Goal: Information Seeking & Learning: Learn about a topic

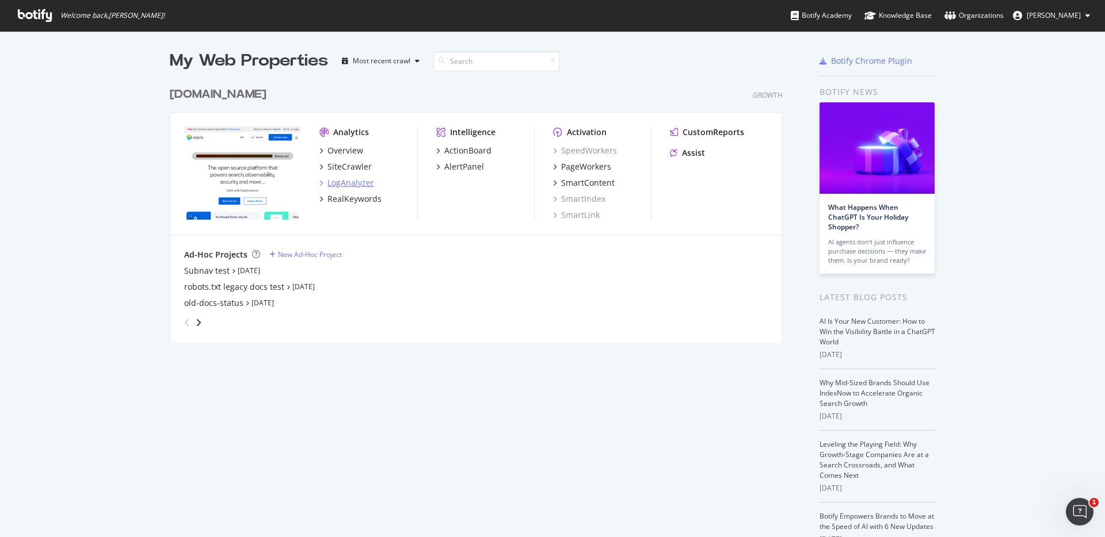
click at [346, 180] on div "LogAnalyzer" at bounding box center [350, 183] width 47 height 12
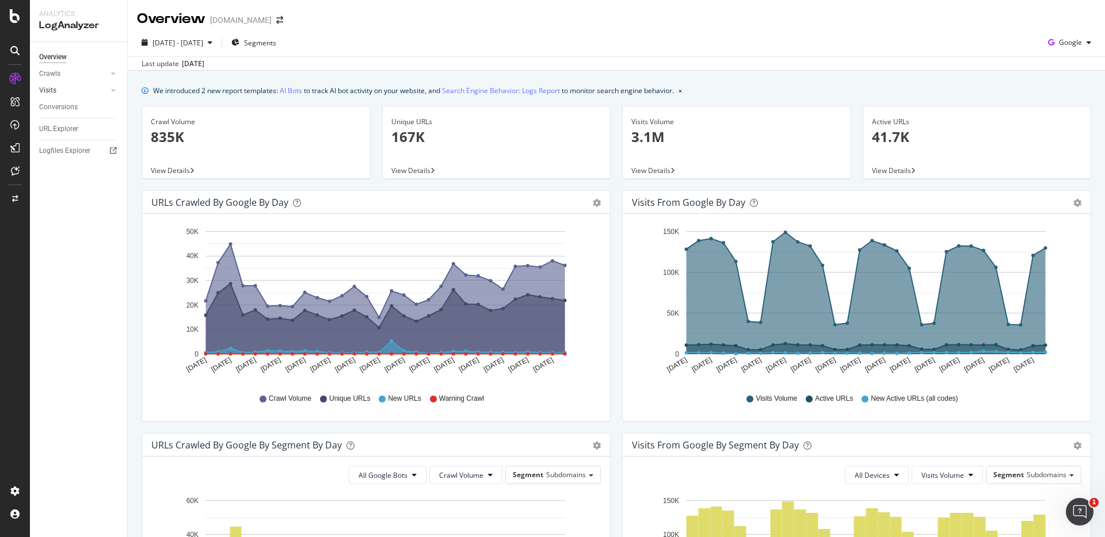
click at [96, 93] on div at bounding box center [102, 91] width 12 height 12
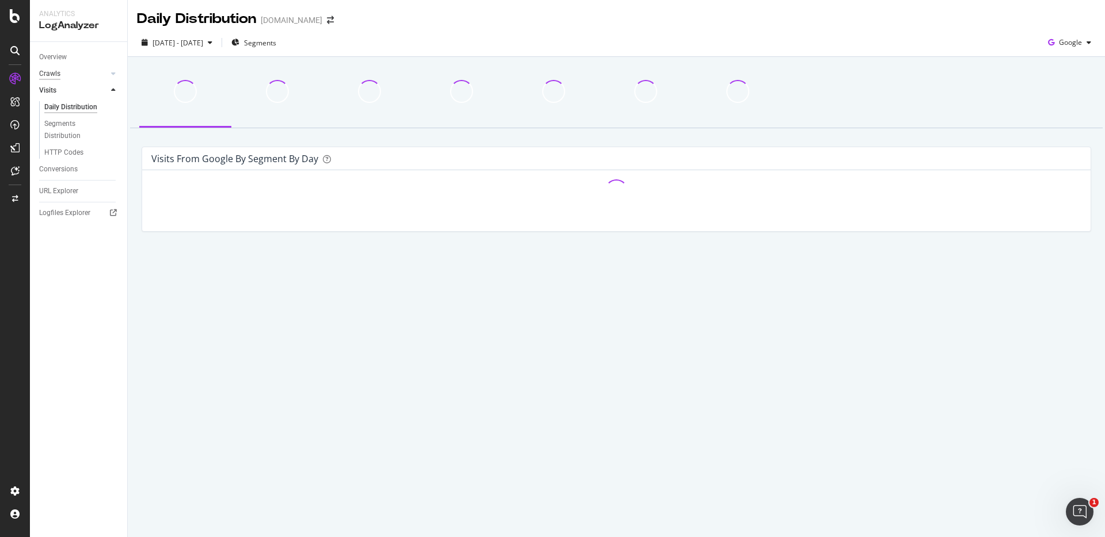
click at [57, 74] on div "Crawls" at bounding box center [49, 74] width 21 height 12
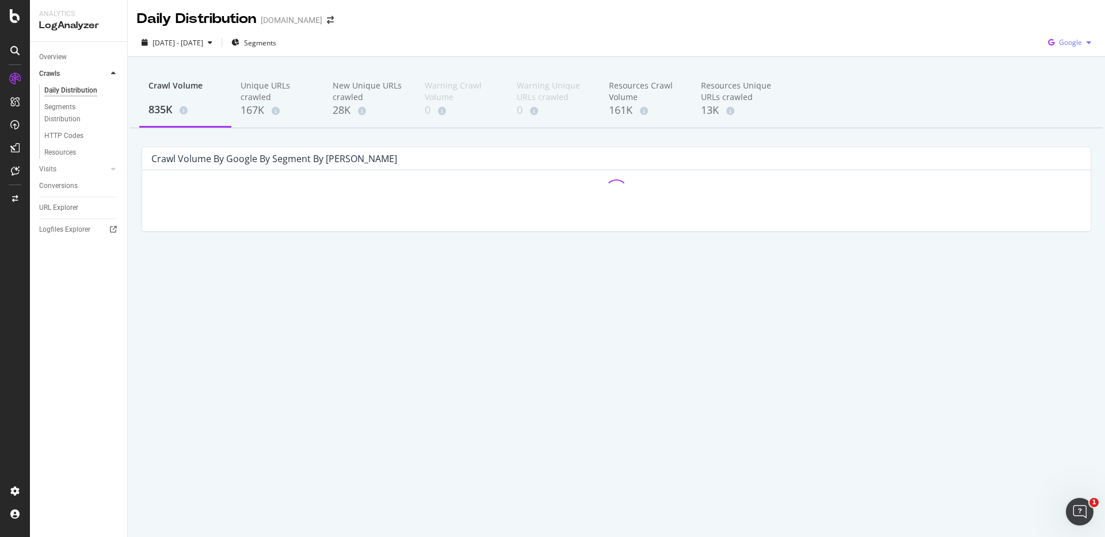
click at [1074, 42] on span "Google" at bounding box center [1070, 42] width 23 height 10
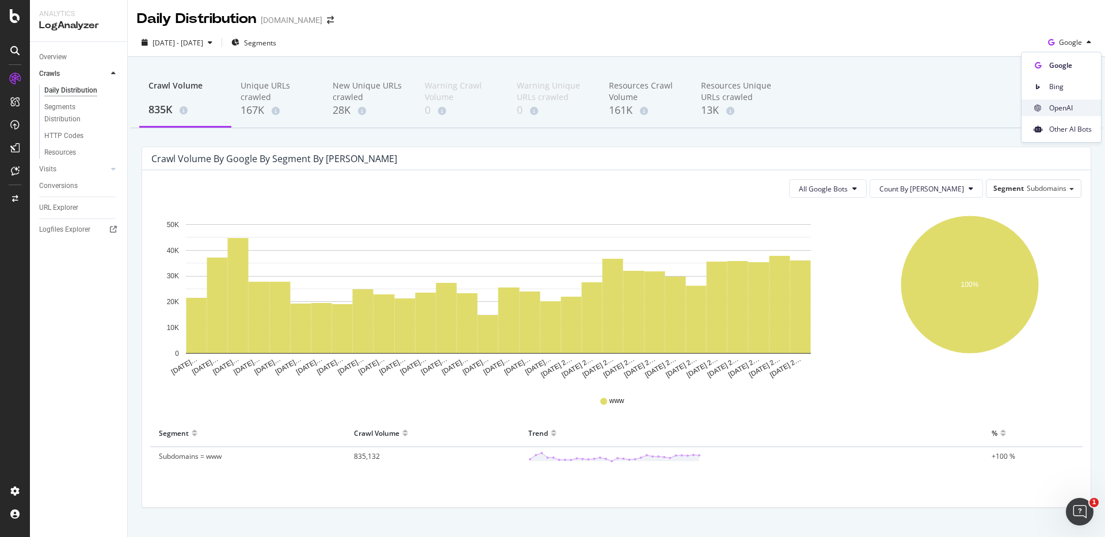
click at [1062, 109] on span "OpenAI" at bounding box center [1070, 108] width 43 height 10
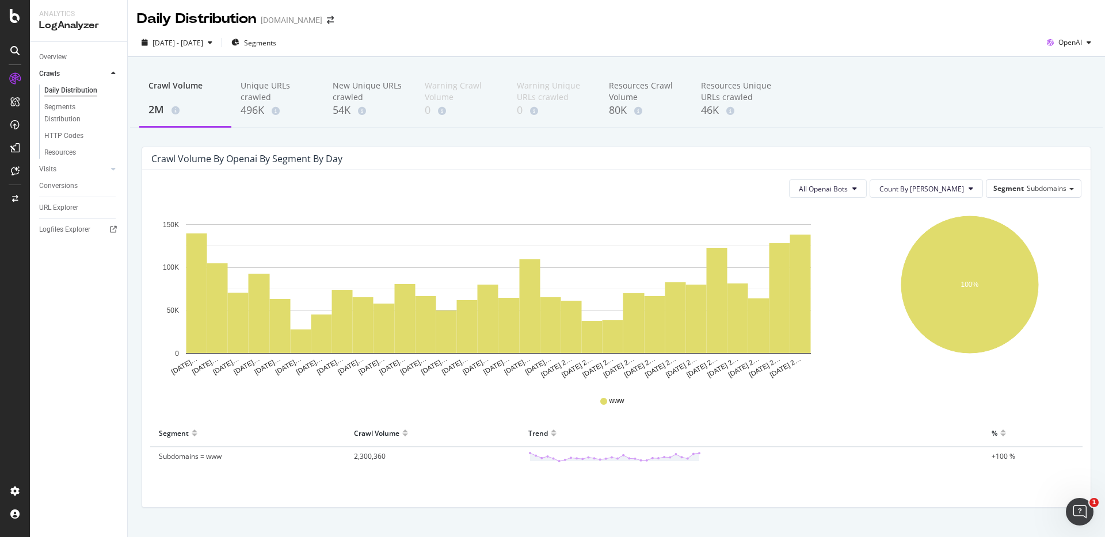
click at [49, 334] on div "Overview Crawls Daily Distribution Segments Distribution HTTP Codes Resources V…" at bounding box center [78, 289] width 97 height 495
click at [82, 310] on div "Overview Crawls Daily Distribution Segments Distribution HTTP Codes Resources V…" at bounding box center [78, 289] width 97 height 495
click at [866, 181] on button "All Openai Bots" at bounding box center [828, 188] width 78 height 18
click at [875, 254] on span "OAI-SearchBot" at bounding box center [865, 254] width 50 height 10
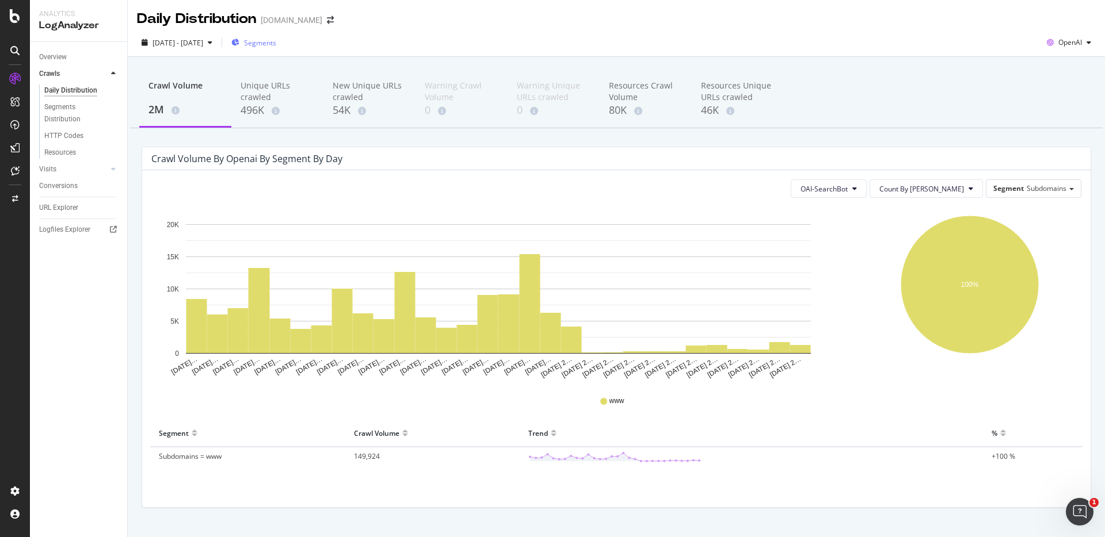
click at [276, 43] on span "Segments" at bounding box center [260, 43] width 32 height 10
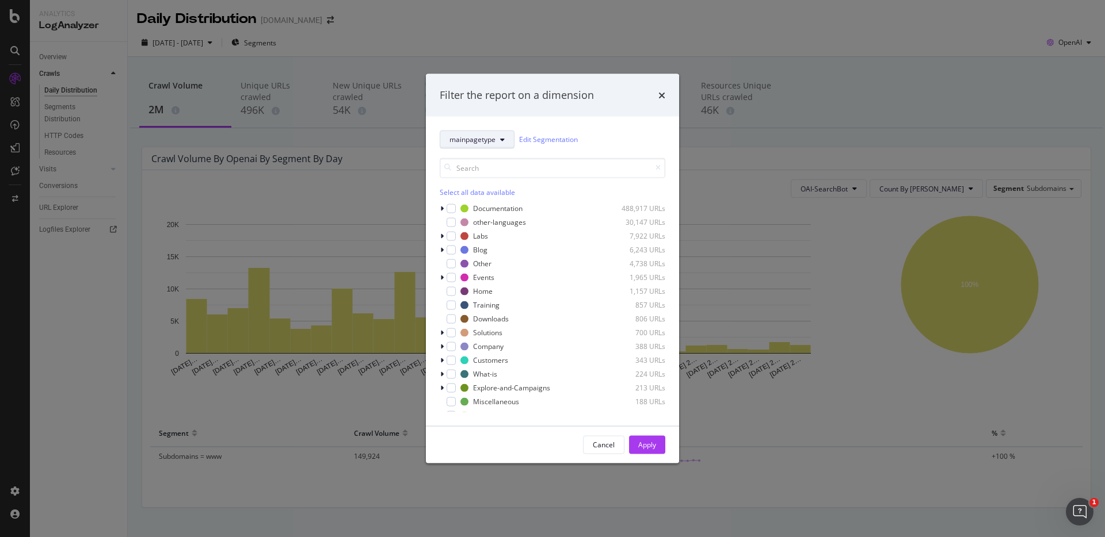
click at [505, 138] on button "mainpagetype" at bounding box center [477, 139] width 75 height 18
click at [636, 124] on div "mainpagetype Edit Segmentation Select all data available Documentation 488,917 …" at bounding box center [552, 271] width 253 height 310
click at [463, 194] on div "Select all data available" at bounding box center [553, 192] width 226 height 10
drag, startPoint x: 651, startPoint y: 443, endPoint x: 656, endPoint y: 438, distance: 6.9
click at [651, 443] on div "Apply" at bounding box center [647, 445] width 18 height 10
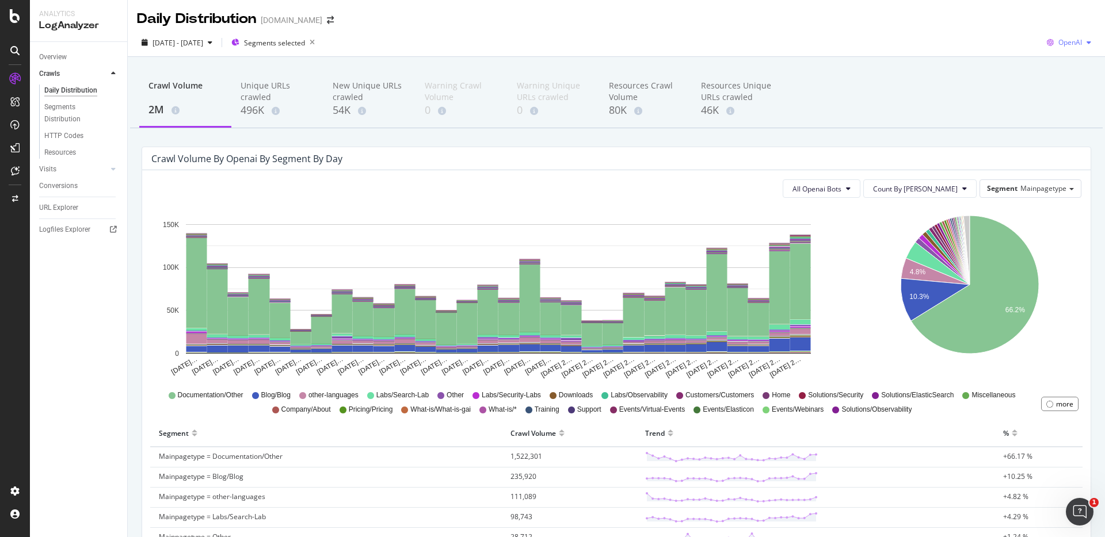
click at [1078, 38] on span "OpenAI" at bounding box center [1070, 42] width 24 height 10
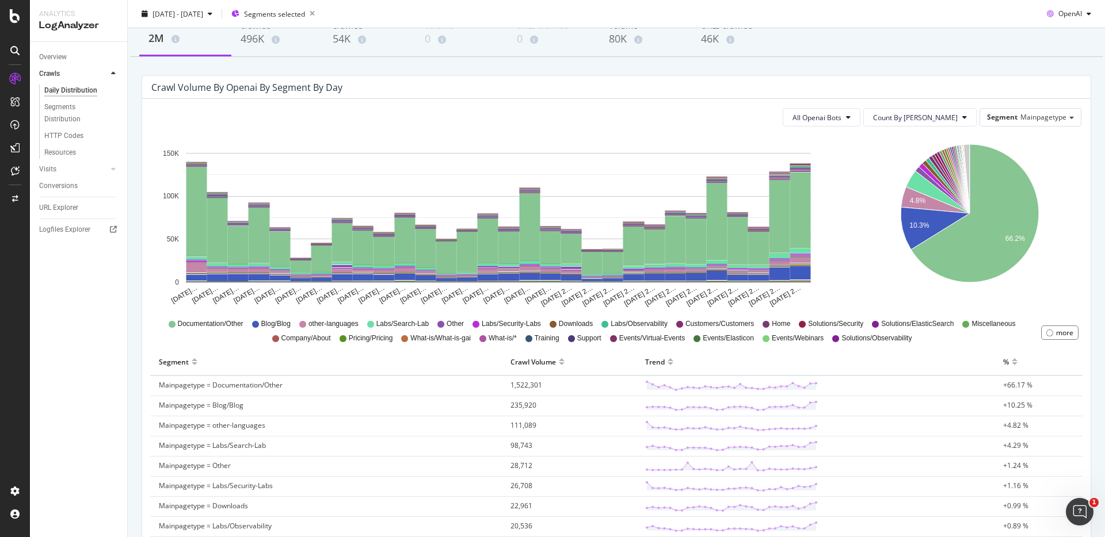
scroll to position [73, 0]
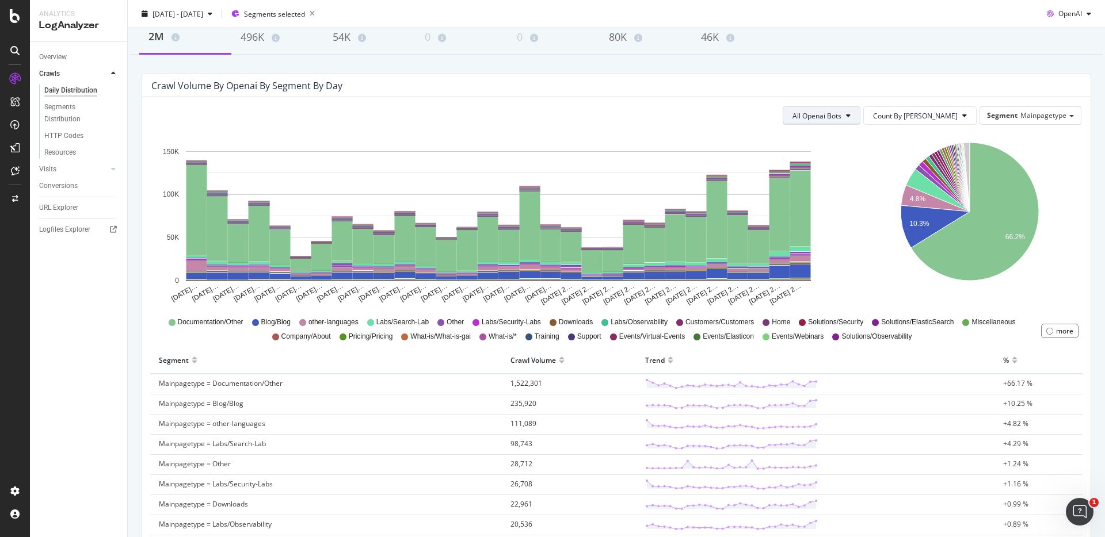
click at [860, 122] on button "All Openai Bots" at bounding box center [821, 115] width 78 height 18
click at [876, 205] on span "ChatGPT-User" at bounding box center [860, 202] width 50 height 10
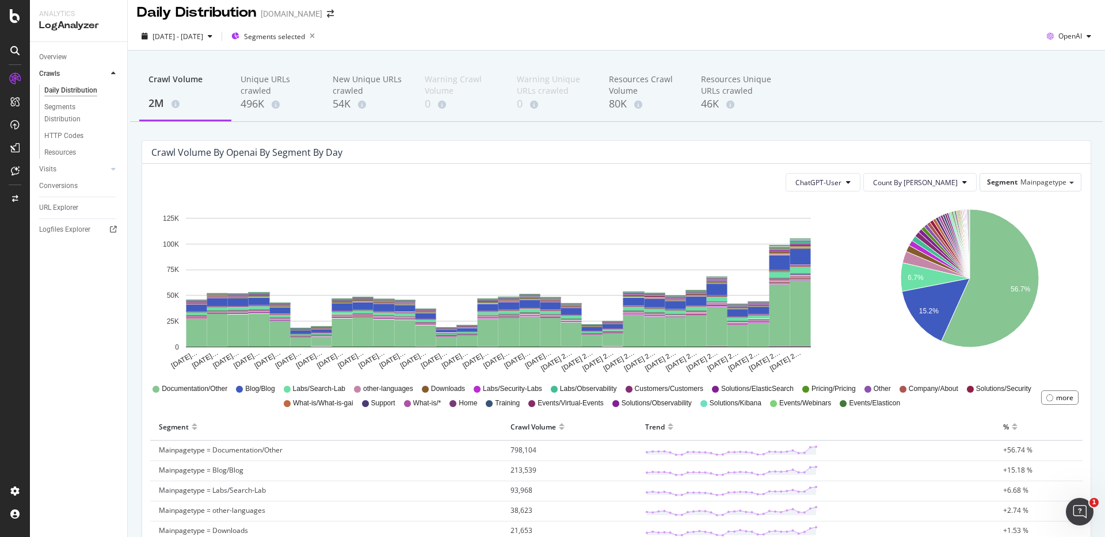
scroll to position [5, 0]
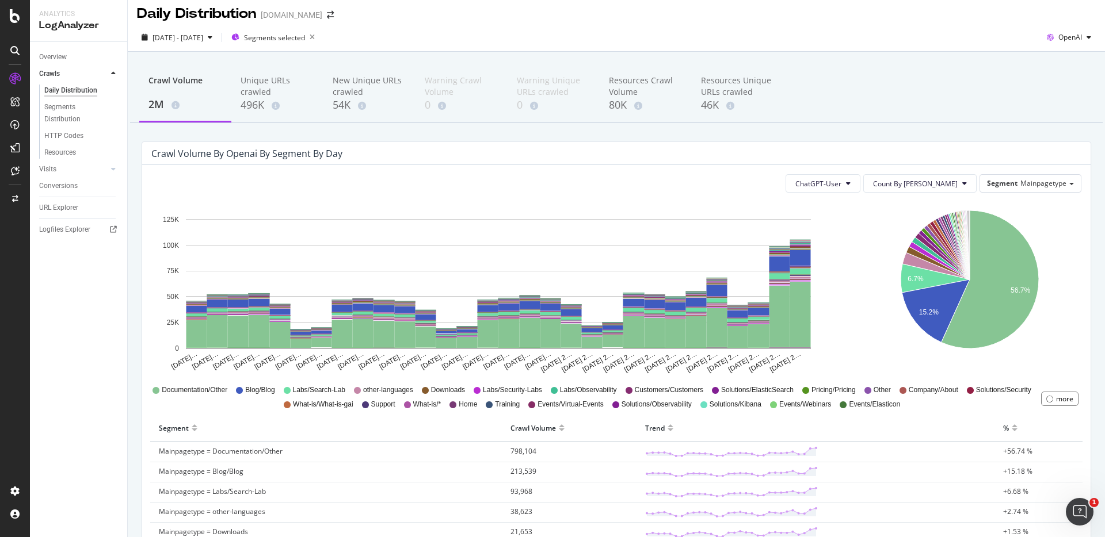
click at [716, 394] on icon at bounding box center [715, 390] width 7 height 7
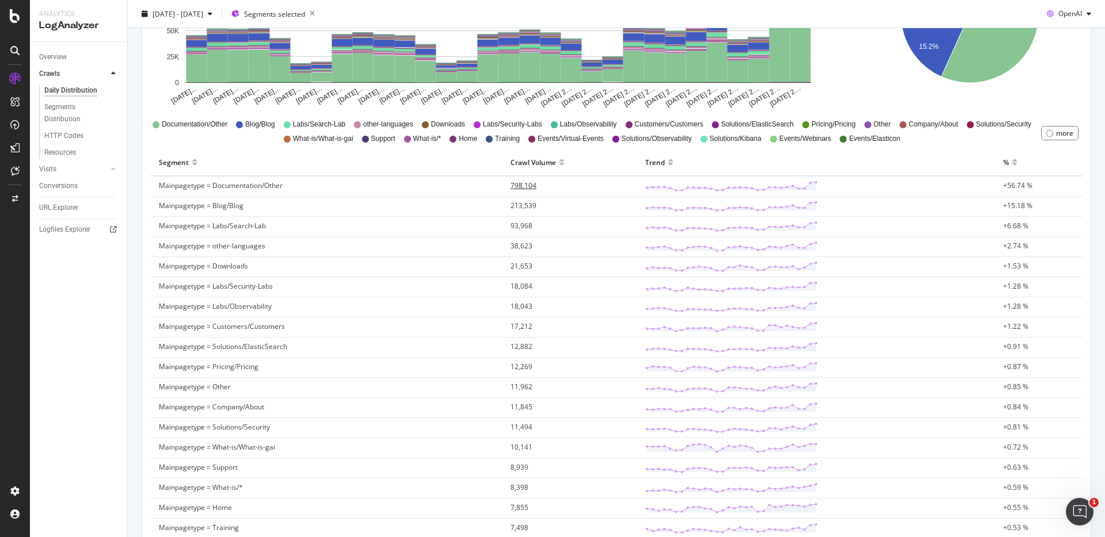
scroll to position [269, 0]
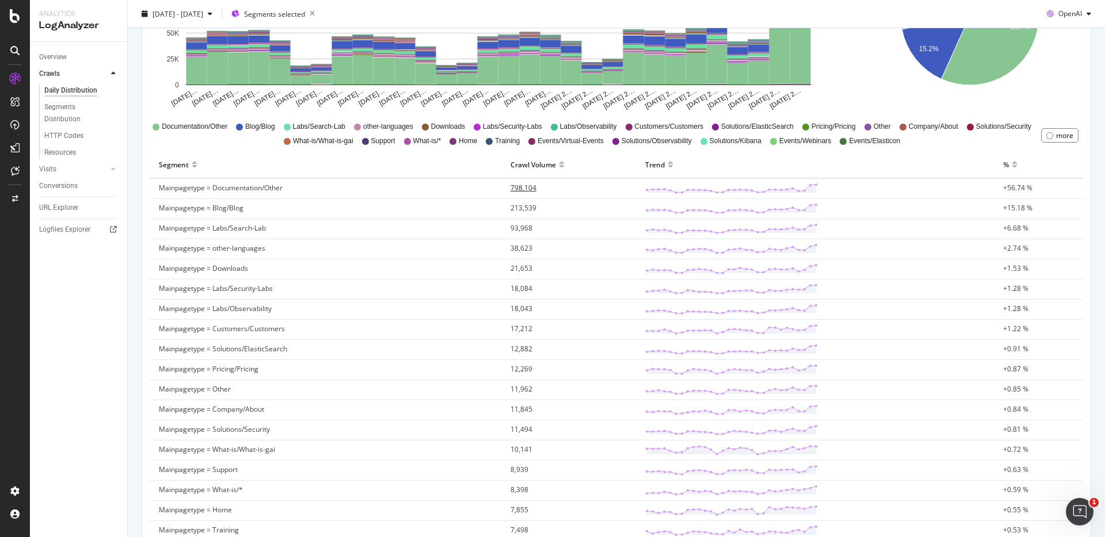
click at [525, 189] on span "798,104" at bounding box center [523, 188] width 26 height 10
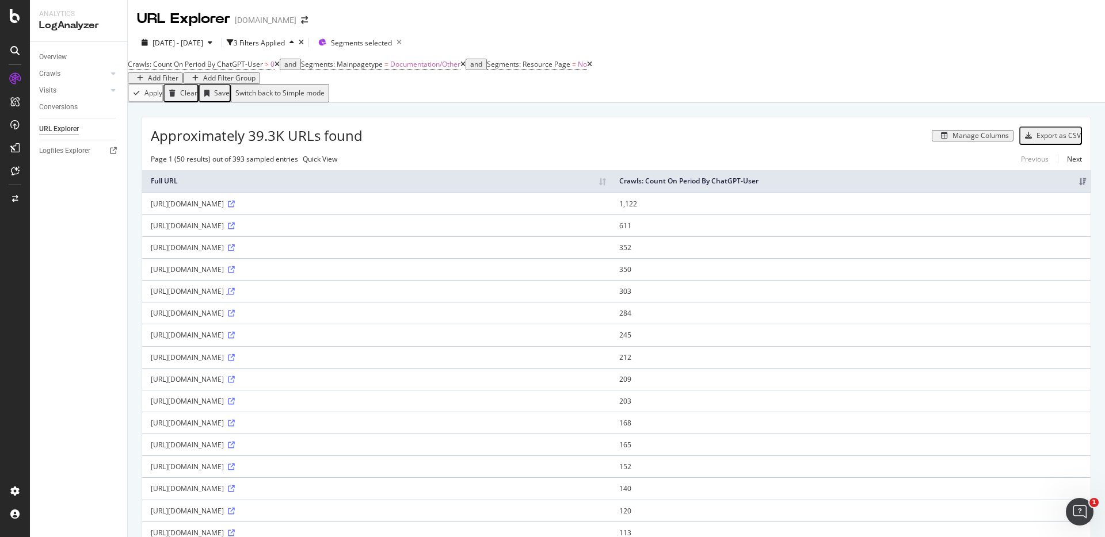
click at [235, 295] on icon at bounding box center [231, 291] width 7 height 7
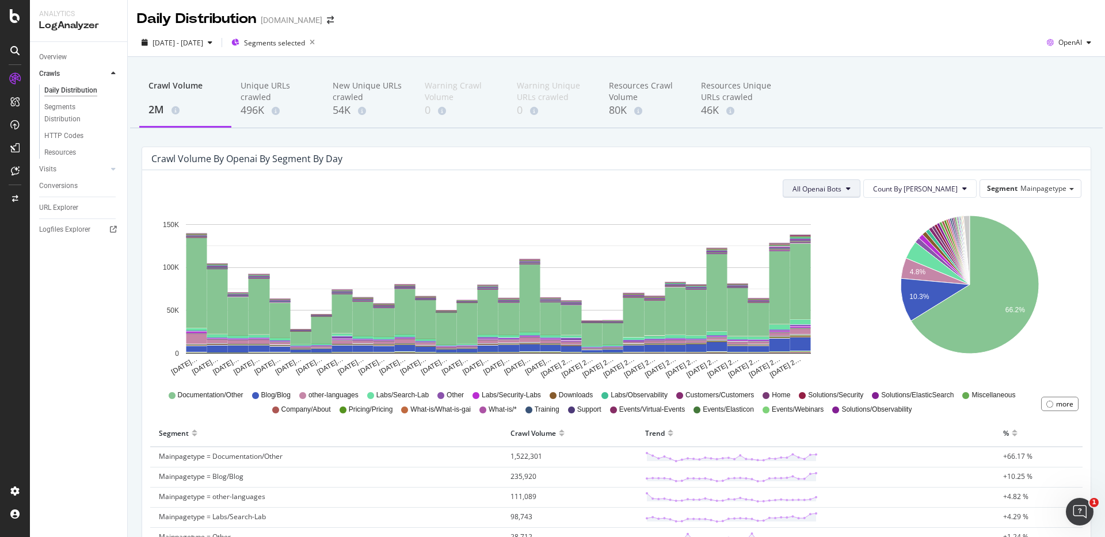
click at [841, 193] on span "All Openai Bots" at bounding box center [816, 189] width 49 height 10
click at [861, 237] on span "GPTBot" at bounding box center [860, 233] width 50 height 10
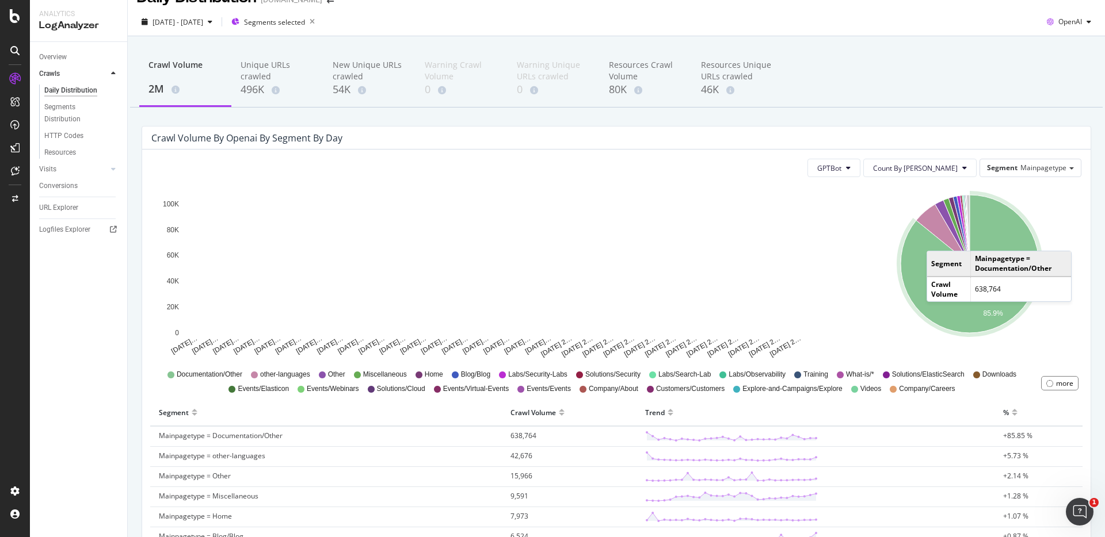
scroll to position [8, 0]
